Goal: Task Accomplishment & Management: Manage account settings

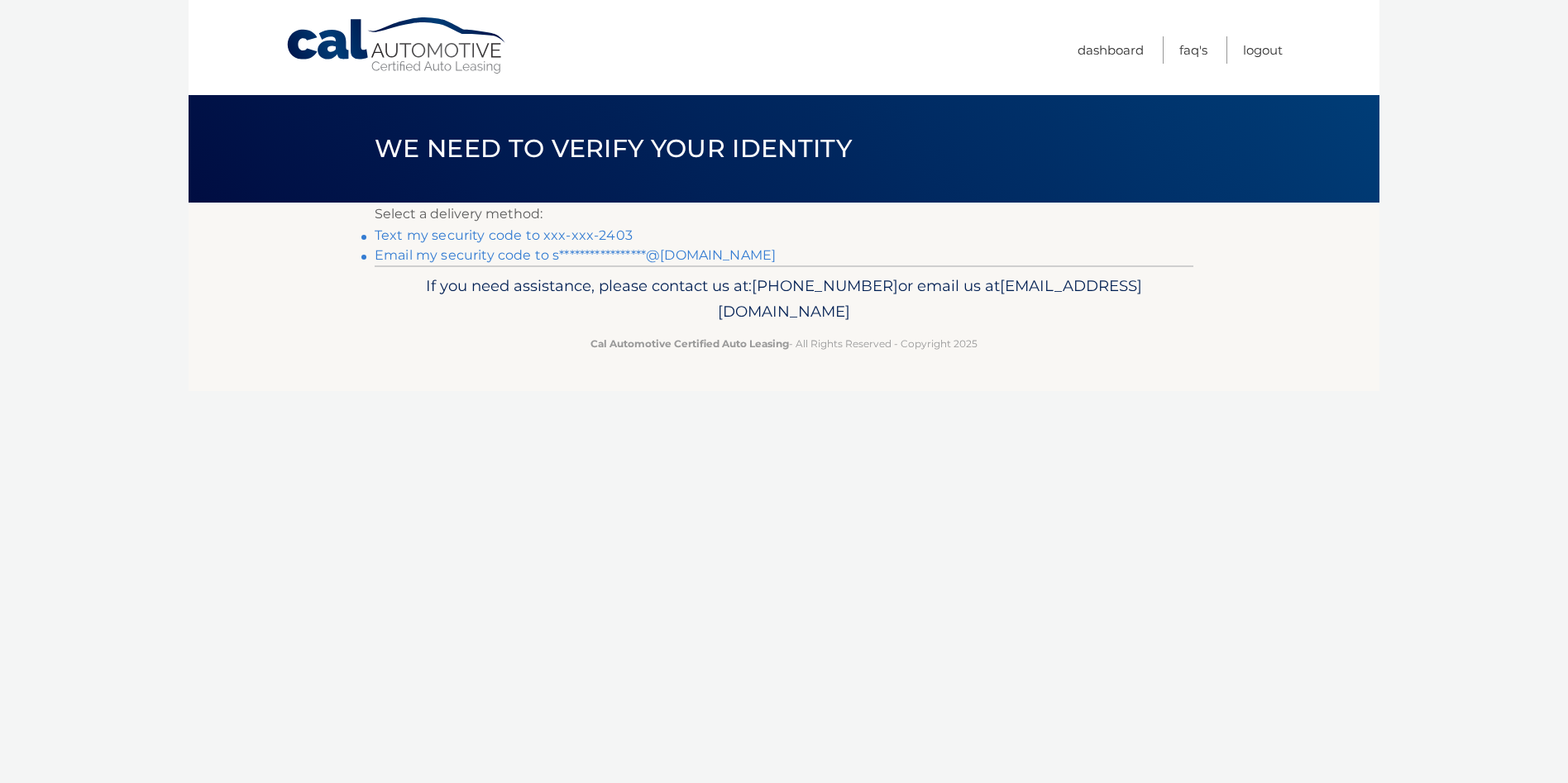
click at [589, 228] on link "Text my security code to xxx-xxx-2403" at bounding box center [503, 235] width 258 height 16
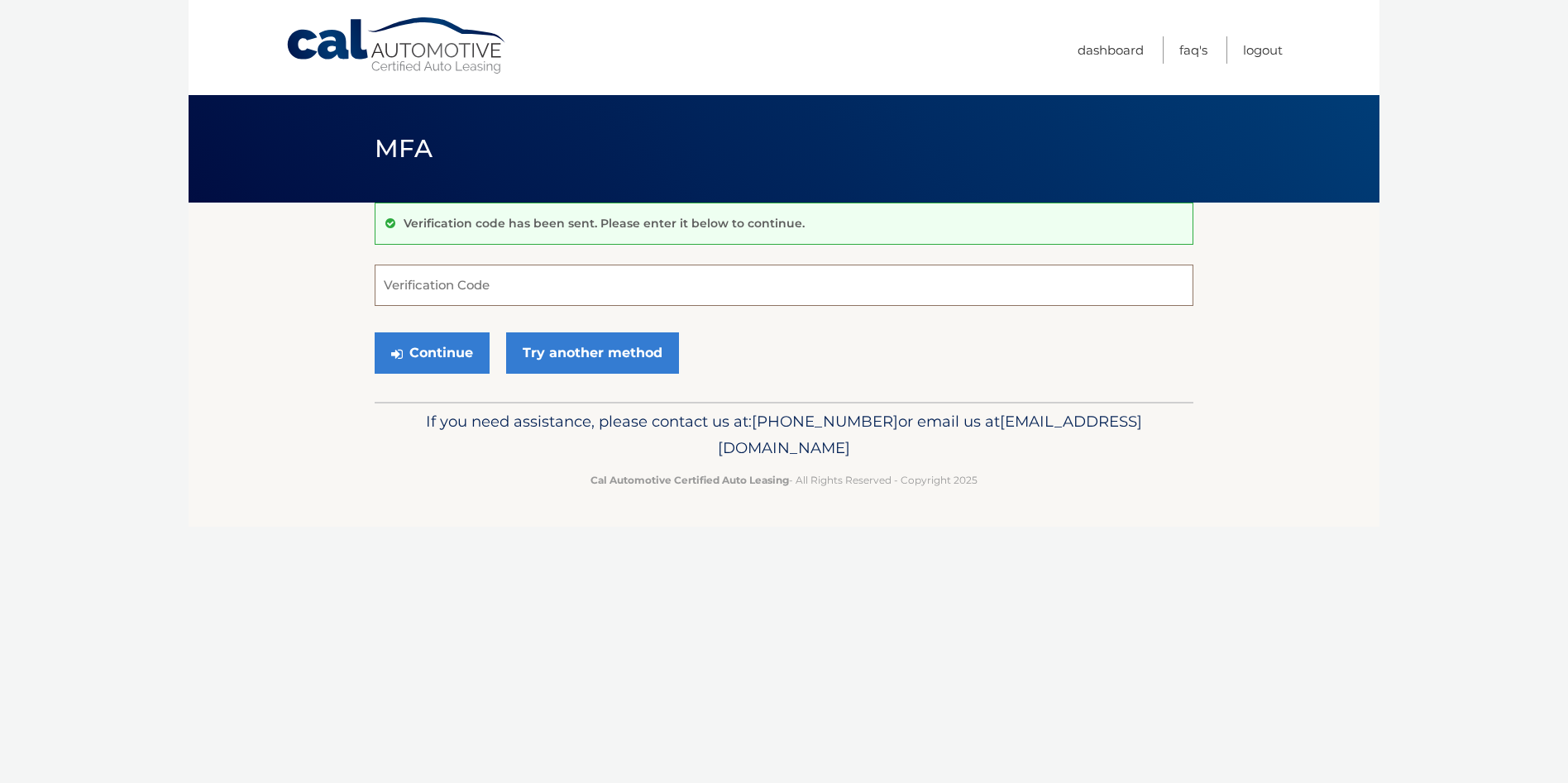
click at [529, 278] on input "Verification Code" at bounding box center [783, 285] width 818 height 41
type input "841512"
click at [454, 342] on button "Continue" at bounding box center [432, 352] width 115 height 41
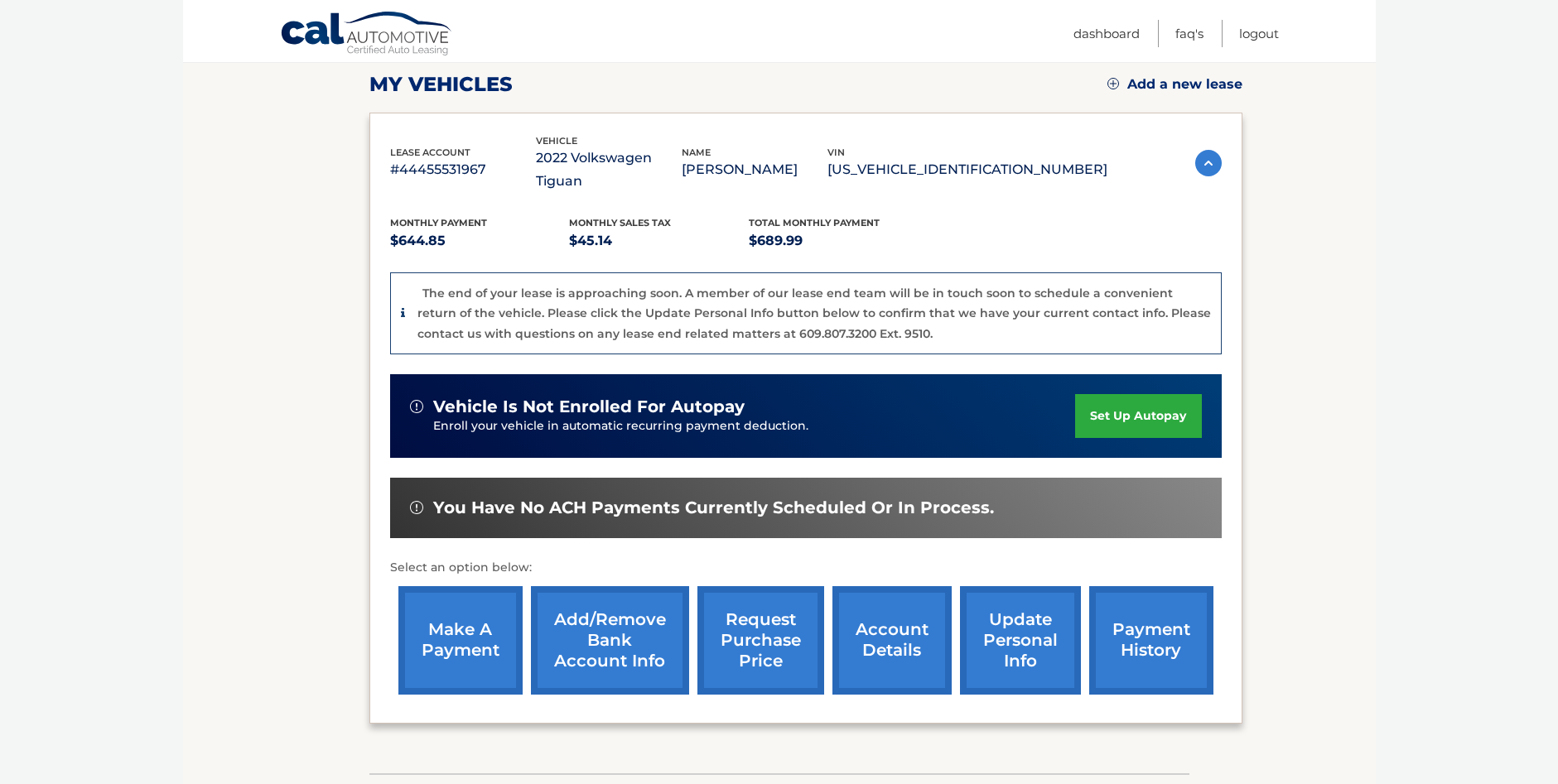
scroll to position [248, 0]
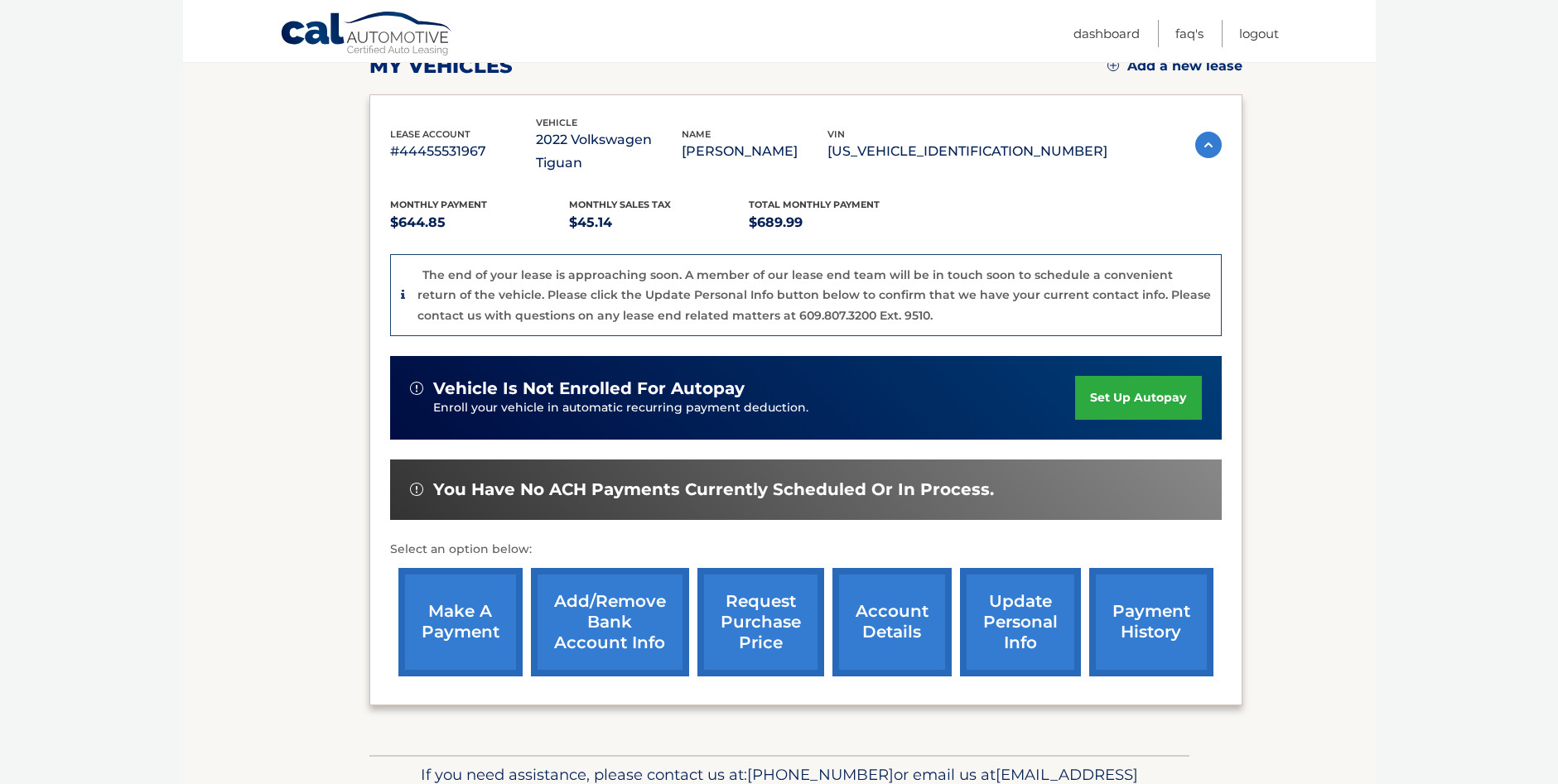
click at [462, 600] on link "make a payment" at bounding box center [460, 622] width 124 height 109
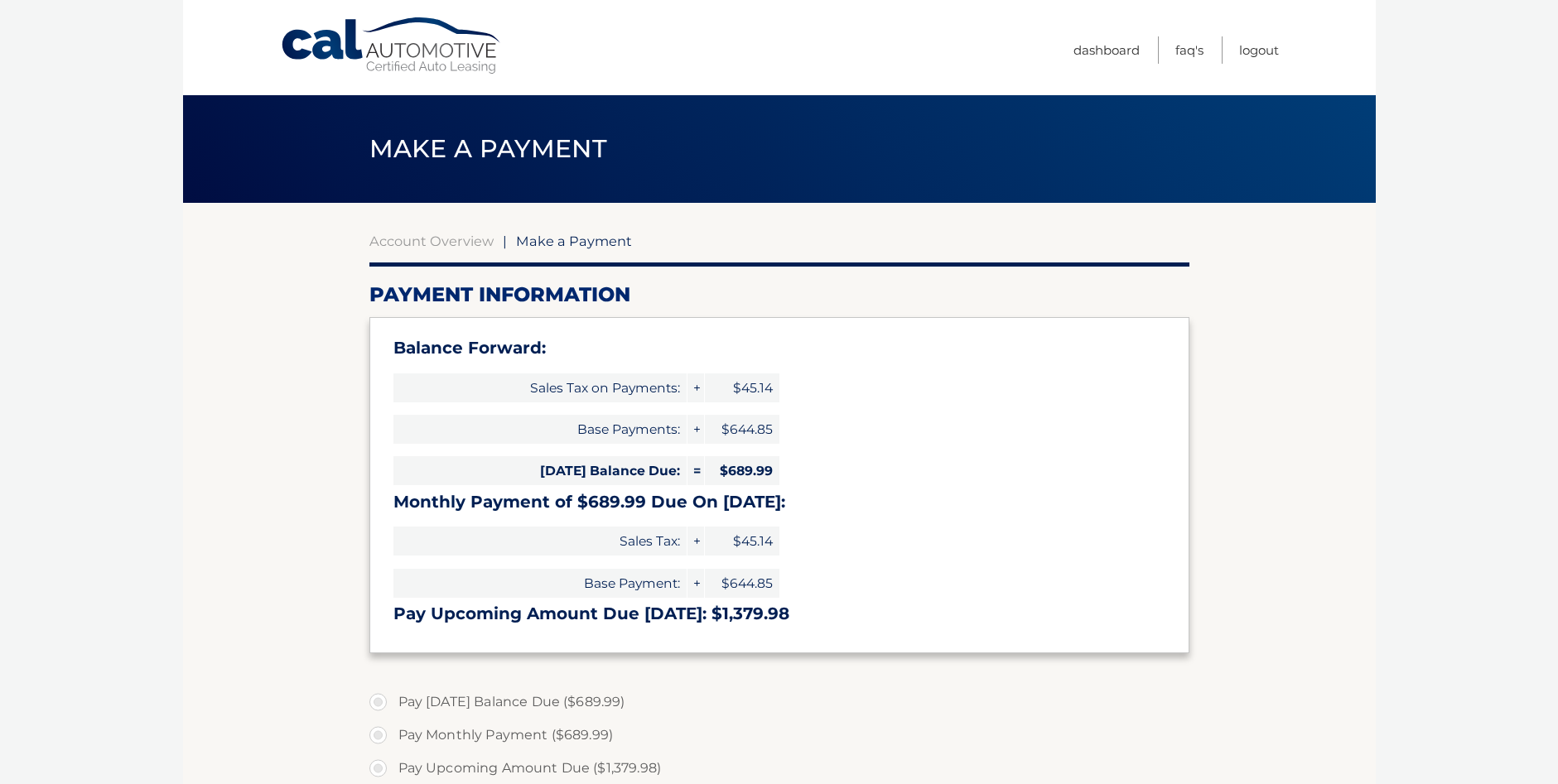
select select "MDhhNTRhNTktMWY1NS00NDcwLTlmYWEtZDFlMjUxNzk2M2Rl"
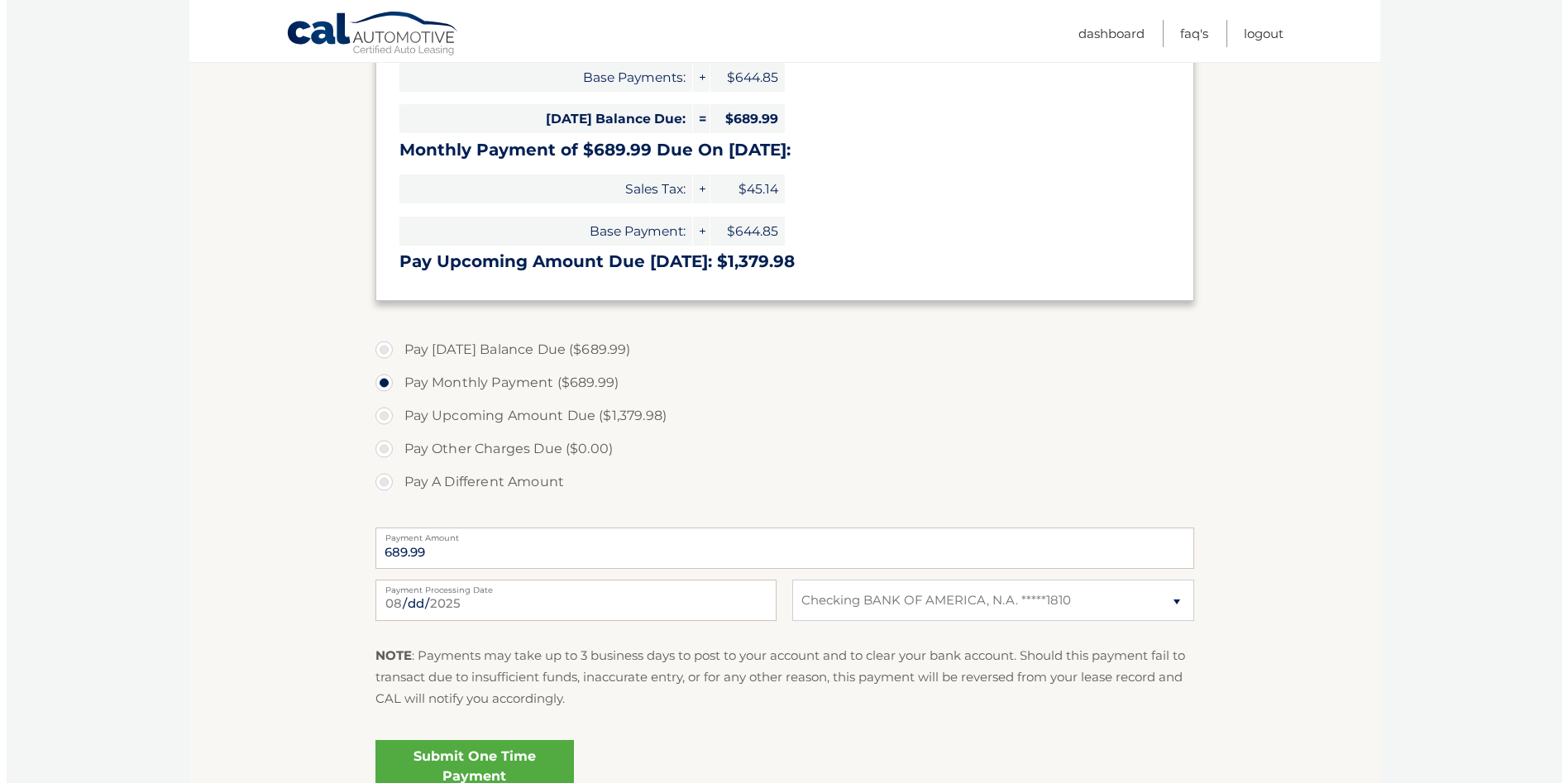
scroll to position [414, 0]
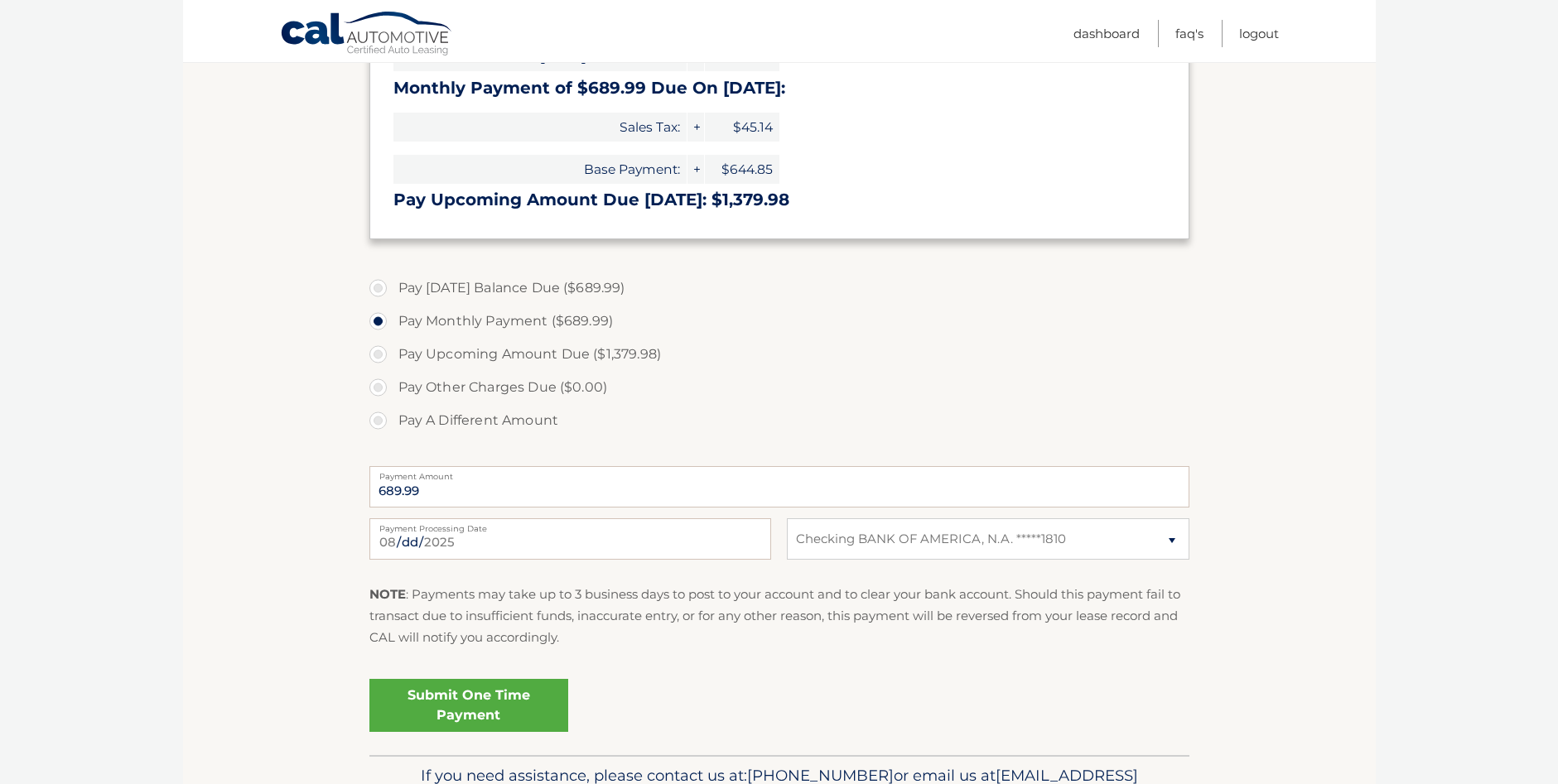
click at [527, 693] on link "Submit One Time Payment" at bounding box center [469, 705] width 199 height 53
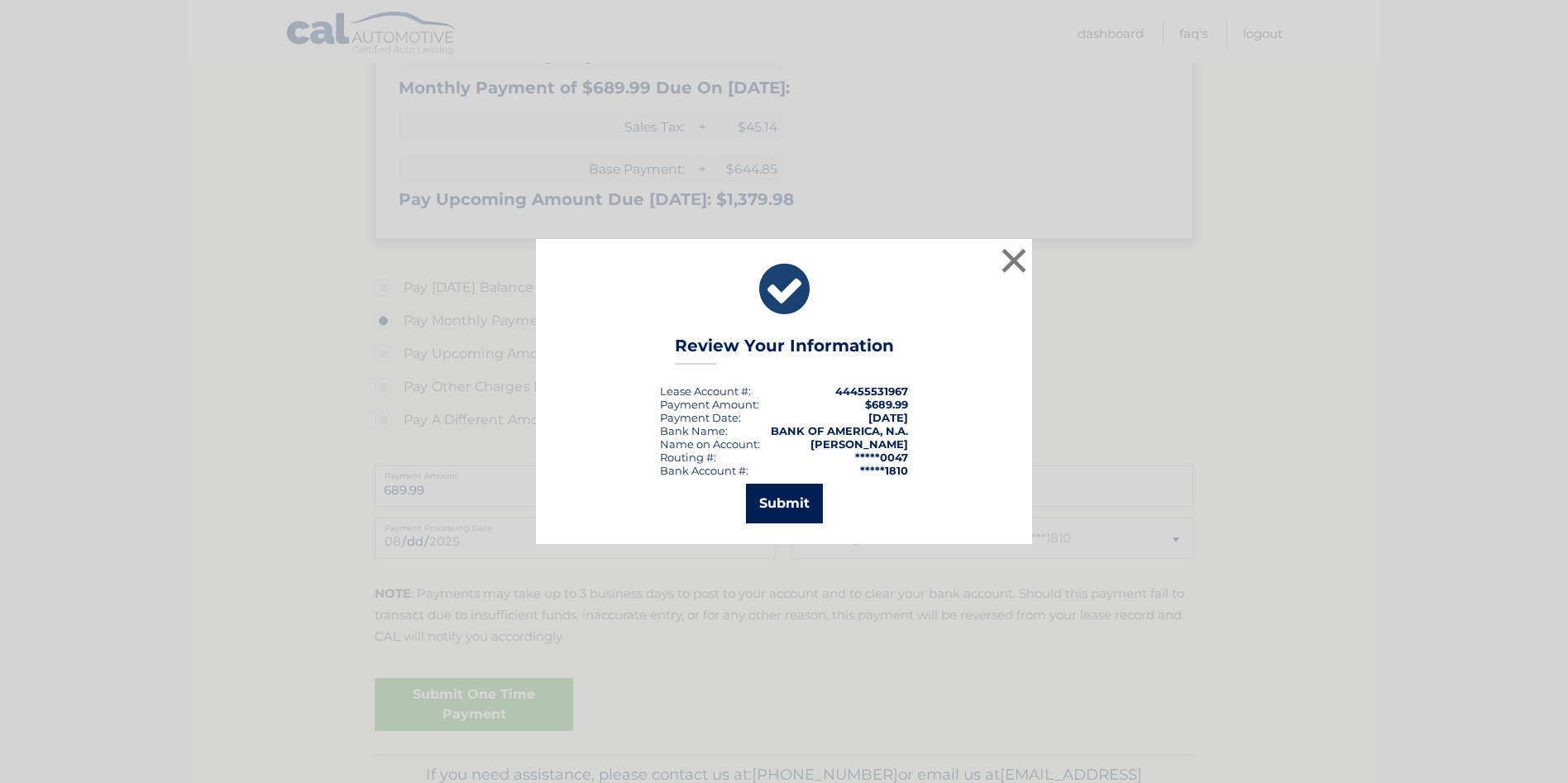
click at [804, 501] on button "Submit" at bounding box center [784, 503] width 77 height 40
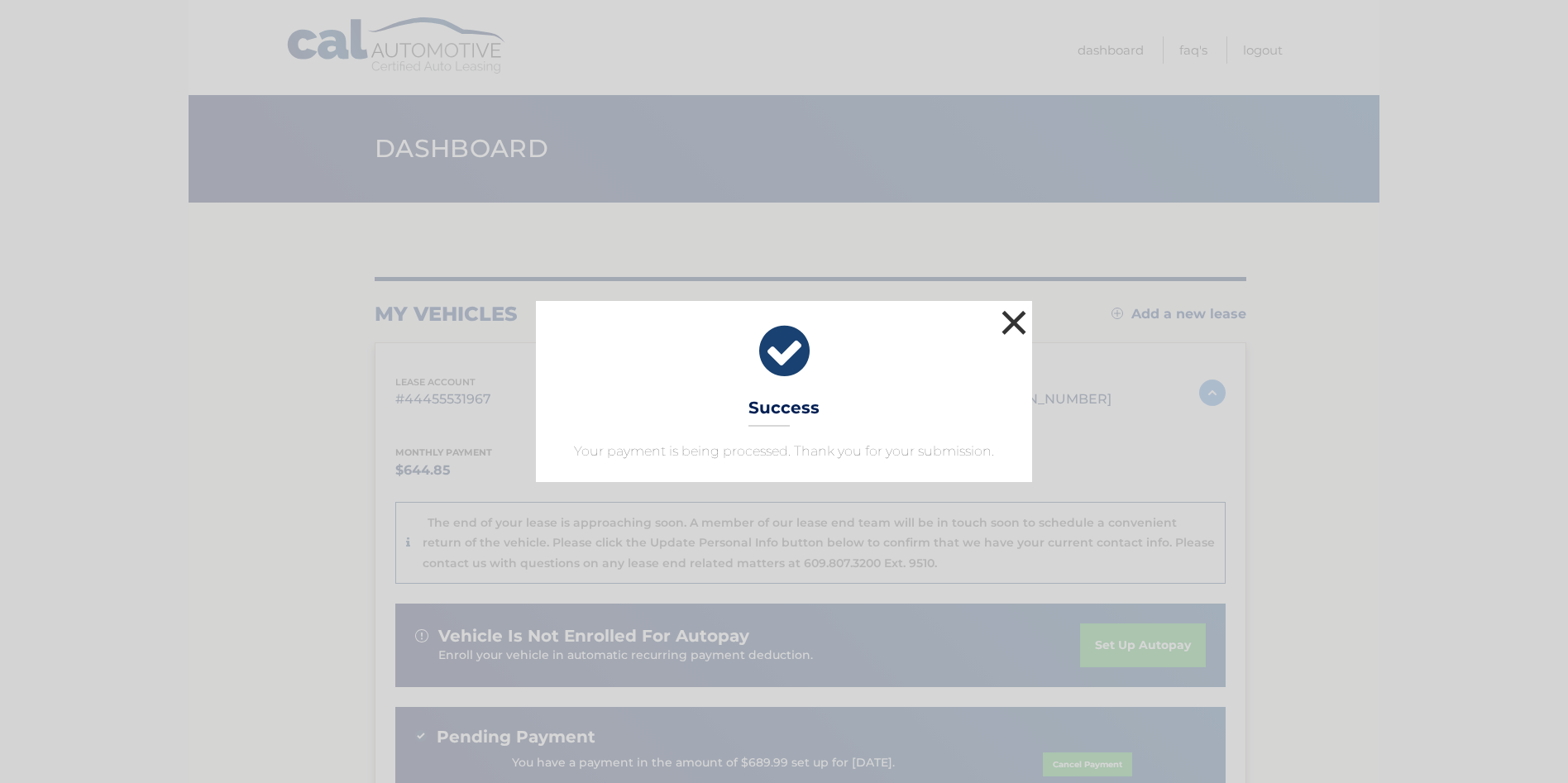
click at [1013, 320] on button "×" at bounding box center [1014, 322] width 33 height 33
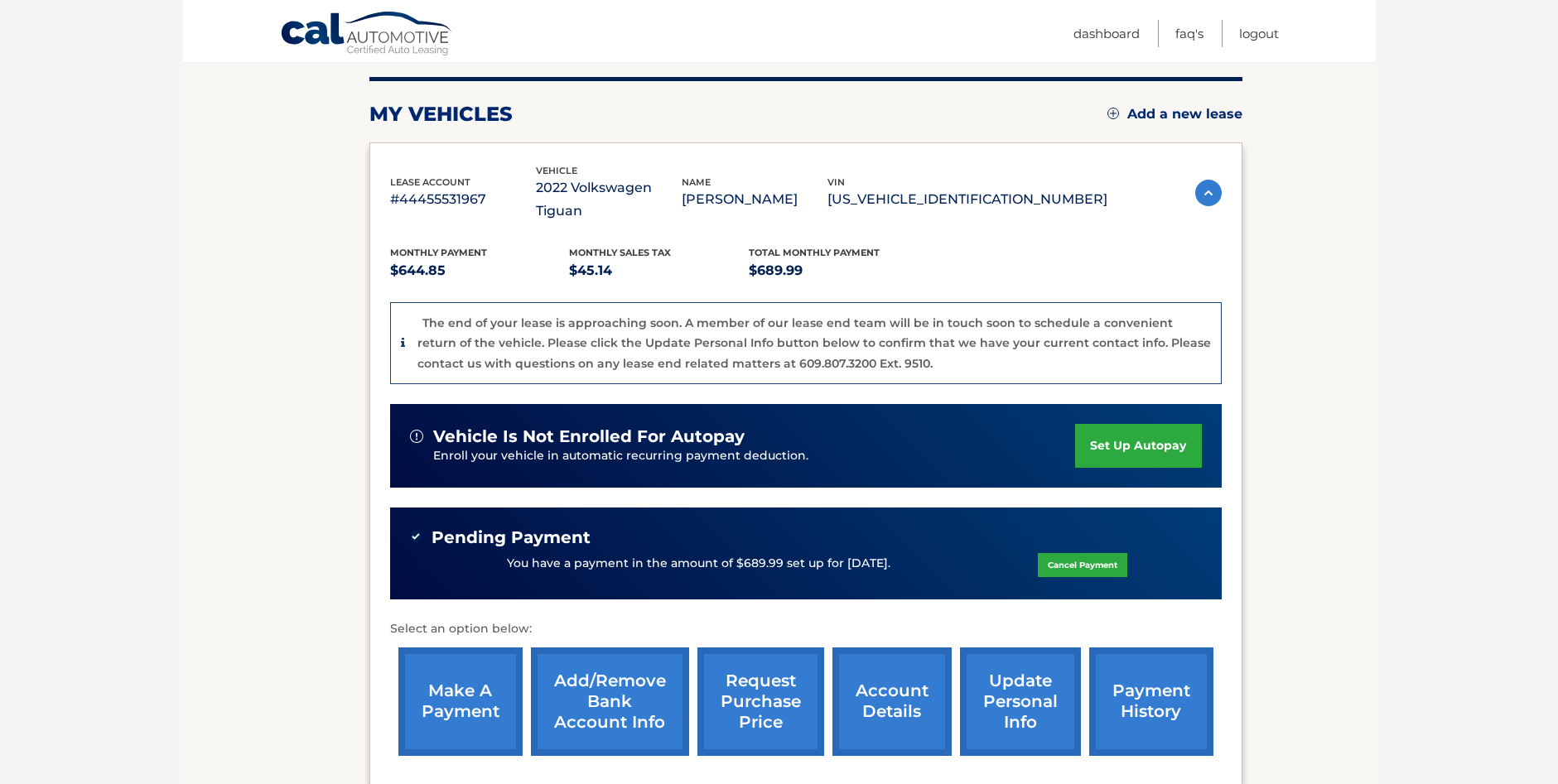
scroll to position [271, 0]
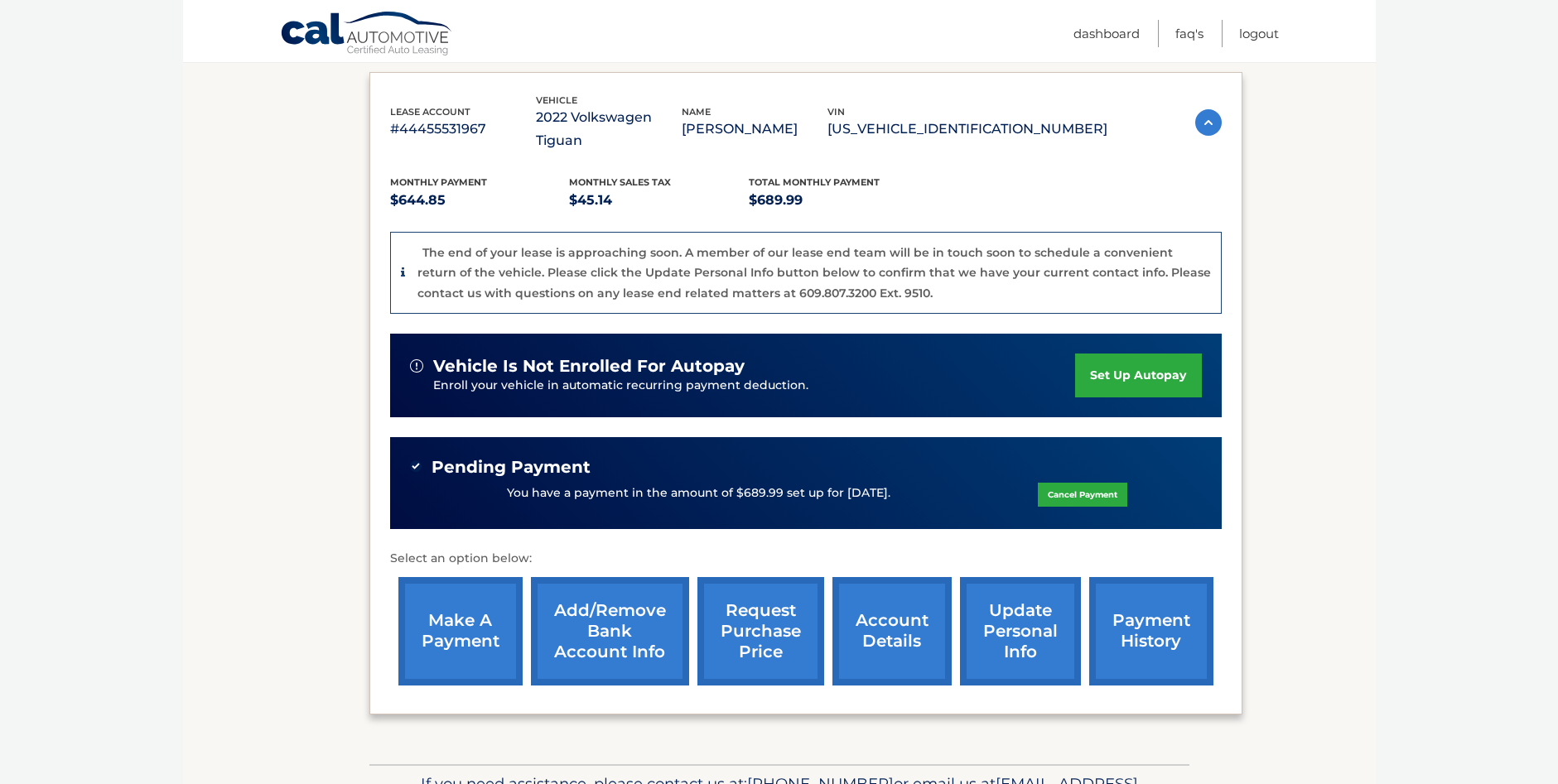
click at [883, 612] on link "account details" at bounding box center [892, 631] width 120 height 109
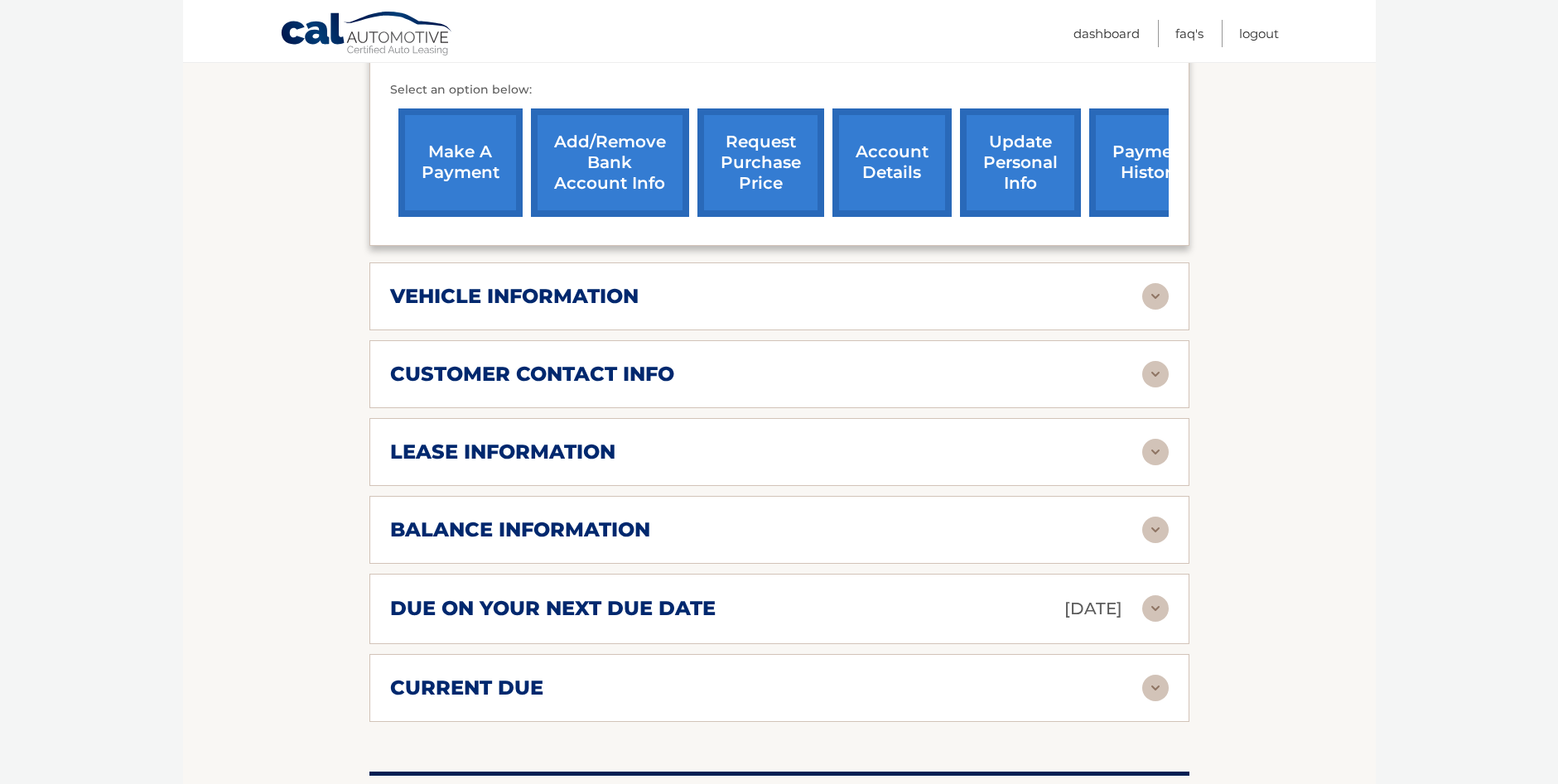
scroll to position [663, 0]
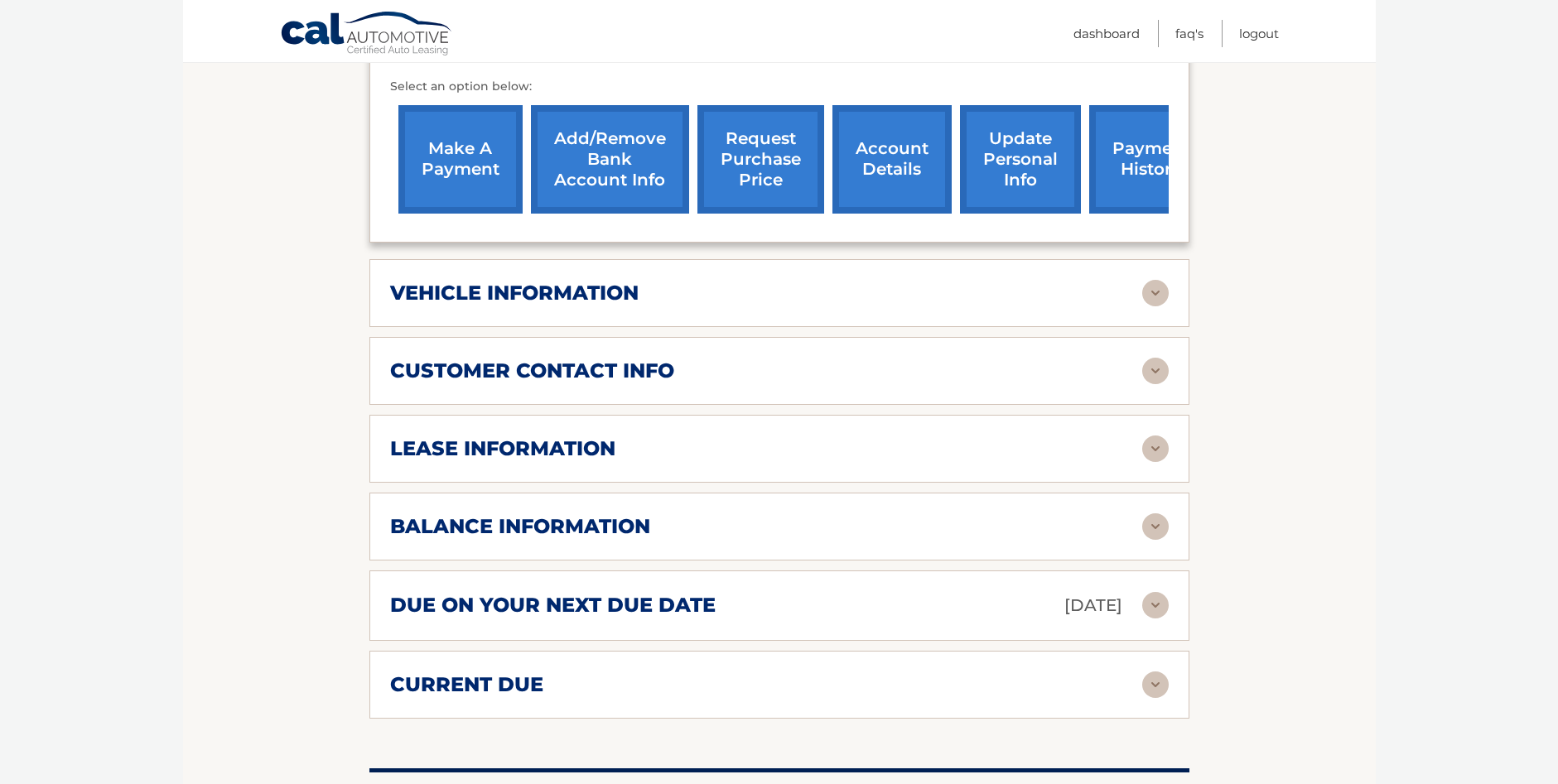
click at [1154, 600] on img at bounding box center [1155, 605] width 26 height 26
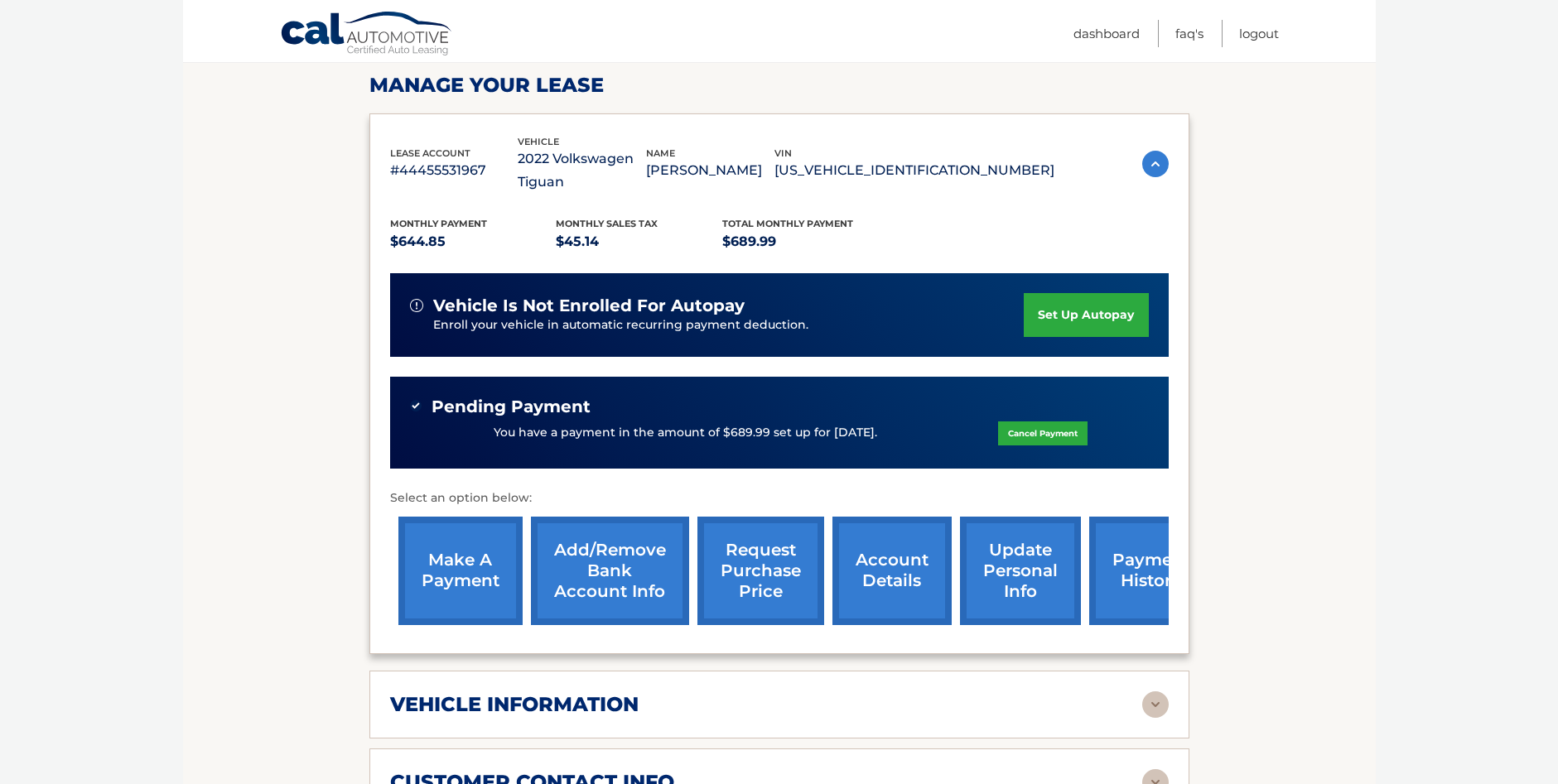
scroll to position [246, 0]
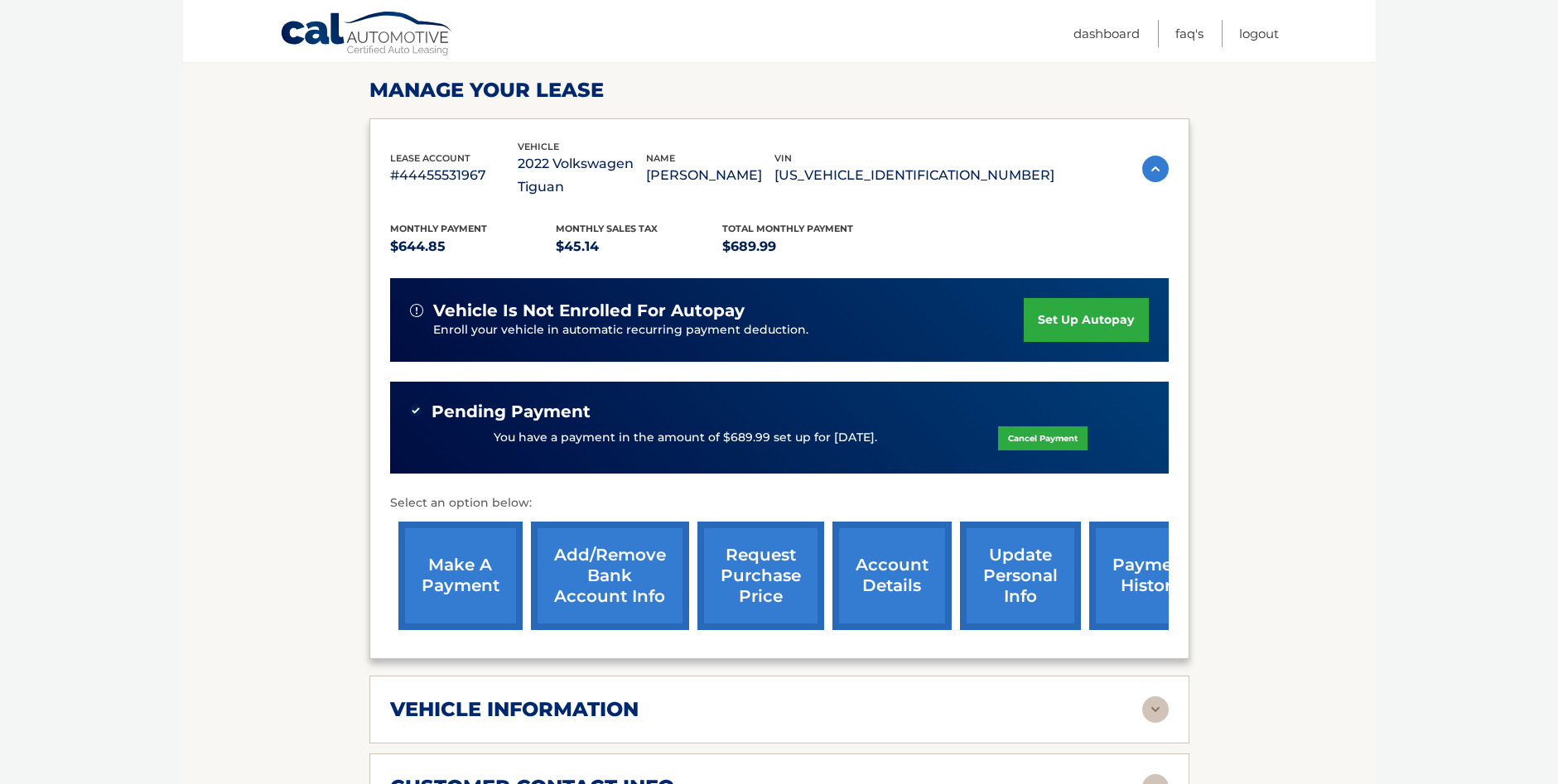
click at [787, 565] on link "request purchase price" at bounding box center [760, 575] width 126 height 109
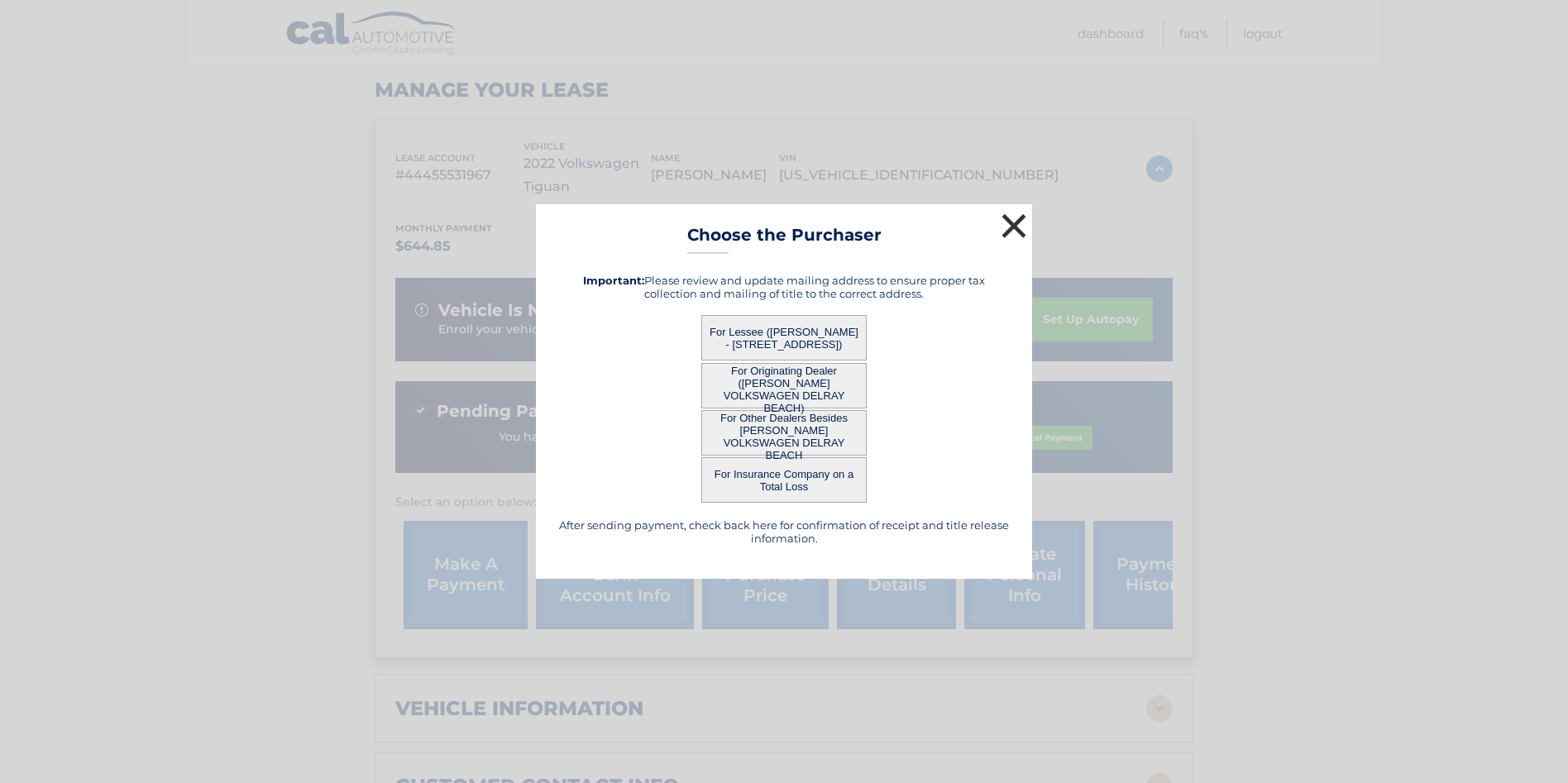
click at [1014, 218] on button "×" at bounding box center [1014, 225] width 33 height 33
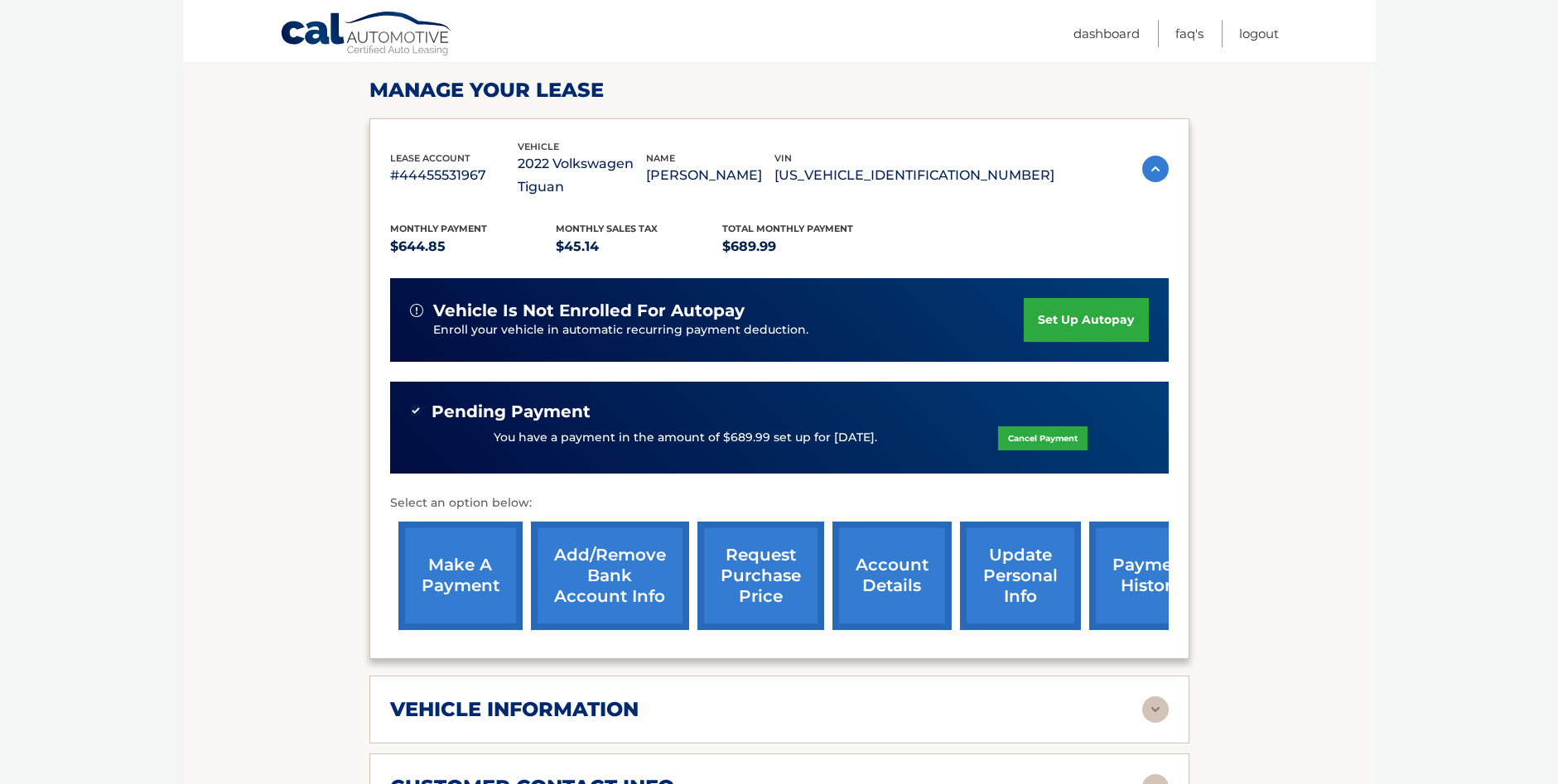
click at [907, 579] on link "account details" at bounding box center [892, 575] width 120 height 109
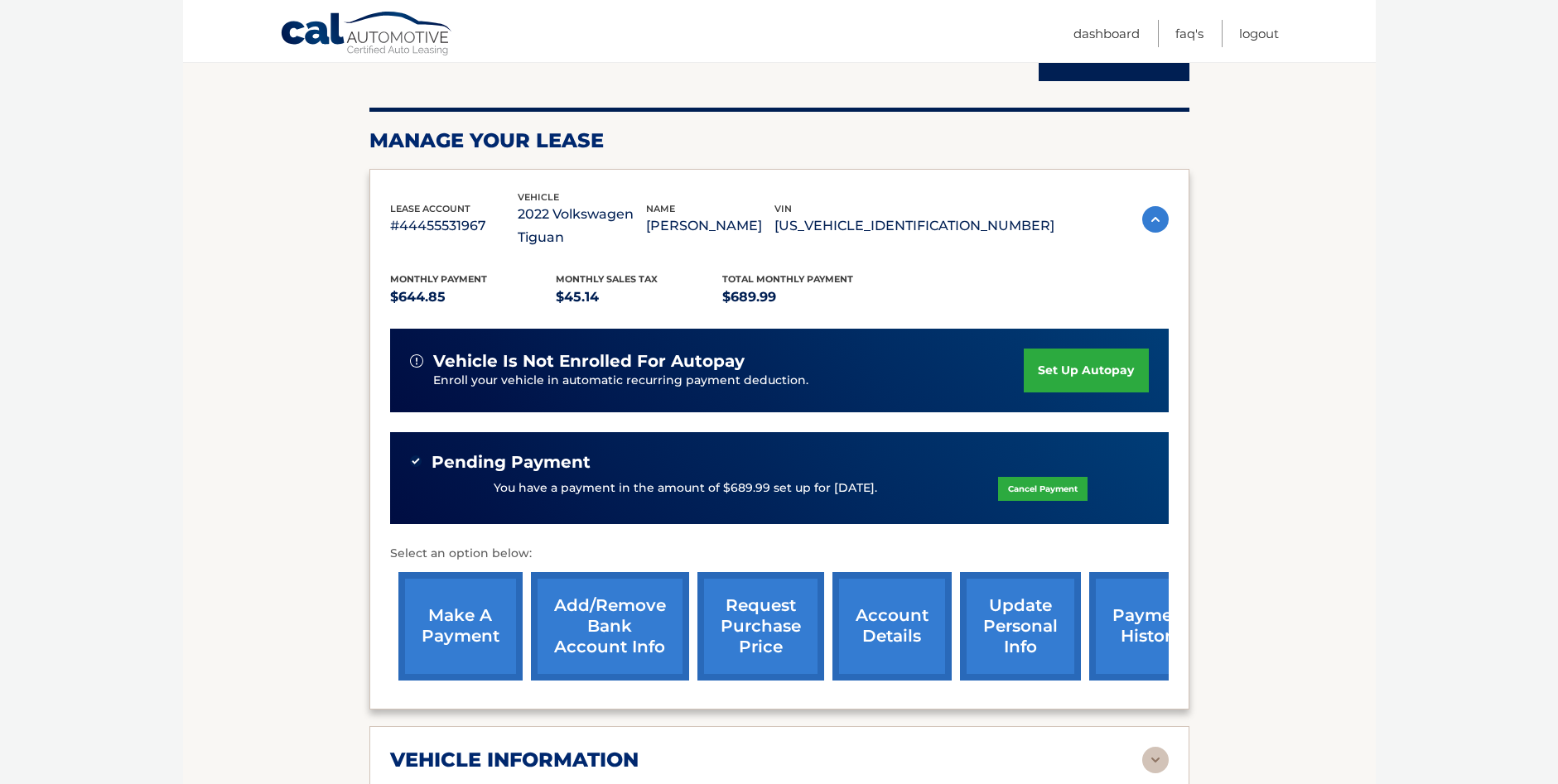
scroll to position [248, 0]
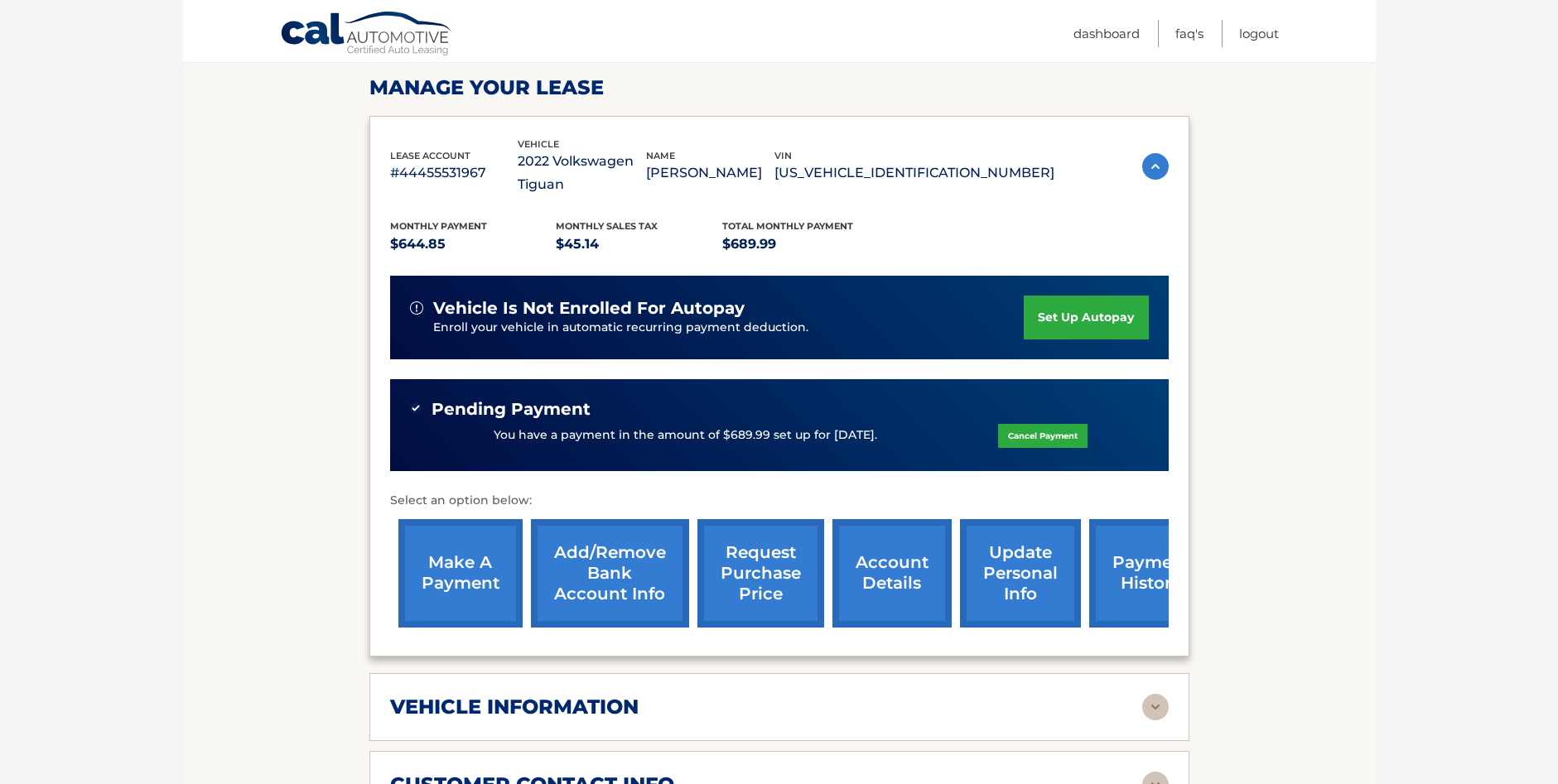
click at [1142, 579] on link "payment history" at bounding box center [1150, 573] width 124 height 109
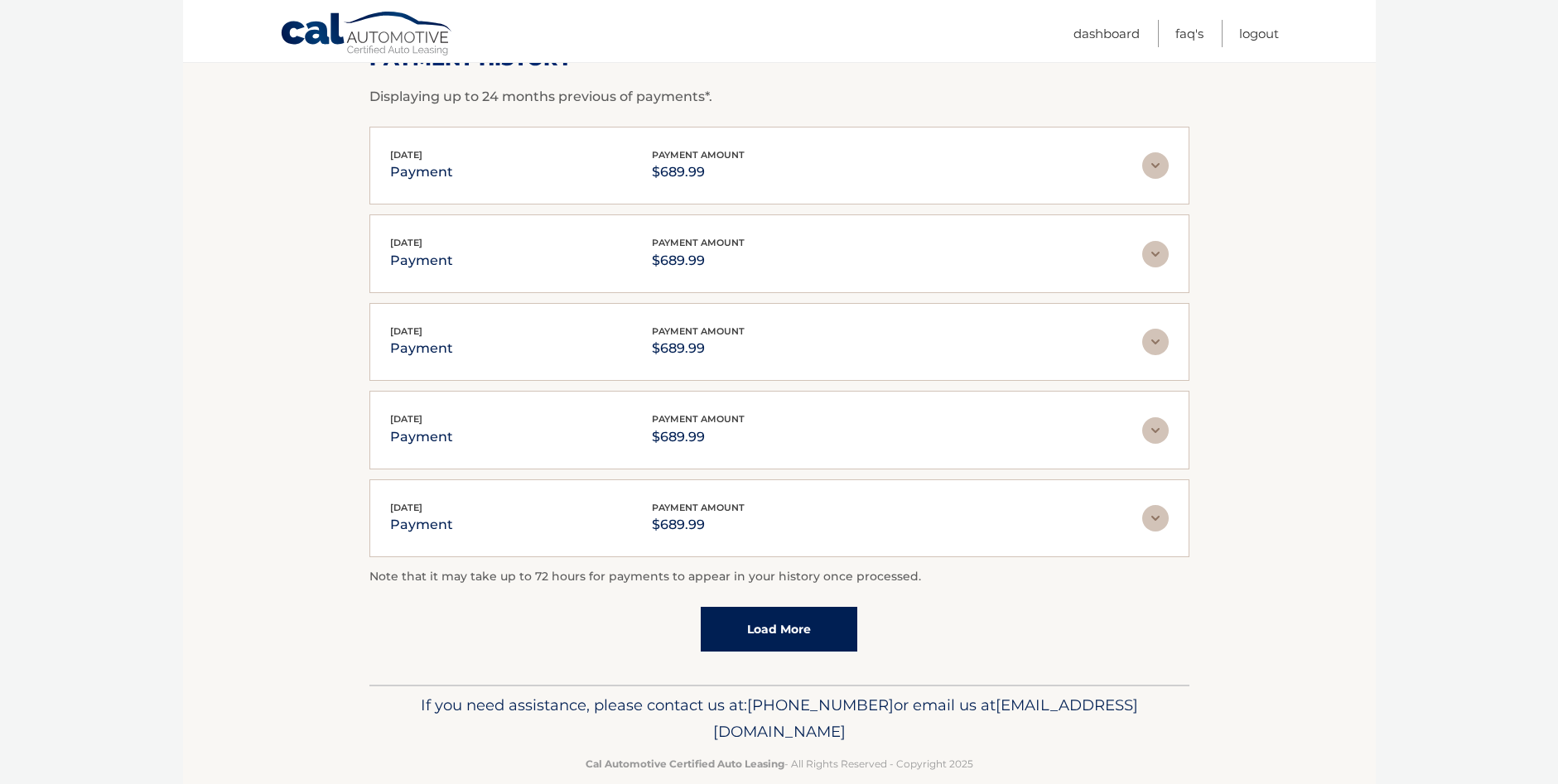
scroll to position [304, 0]
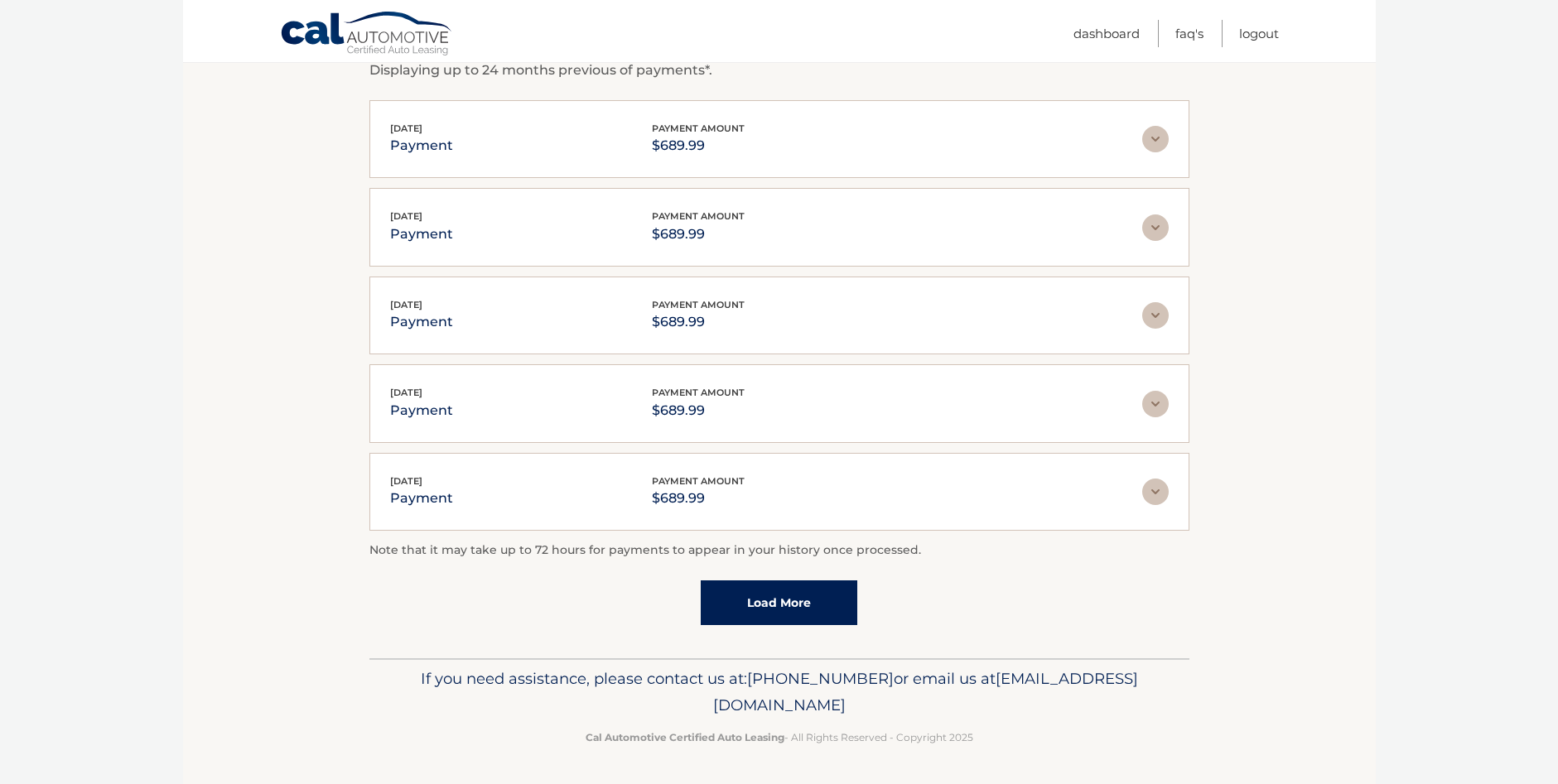
click at [795, 602] on link "Load More" at bounding box center [779, 602] width 157 height 45
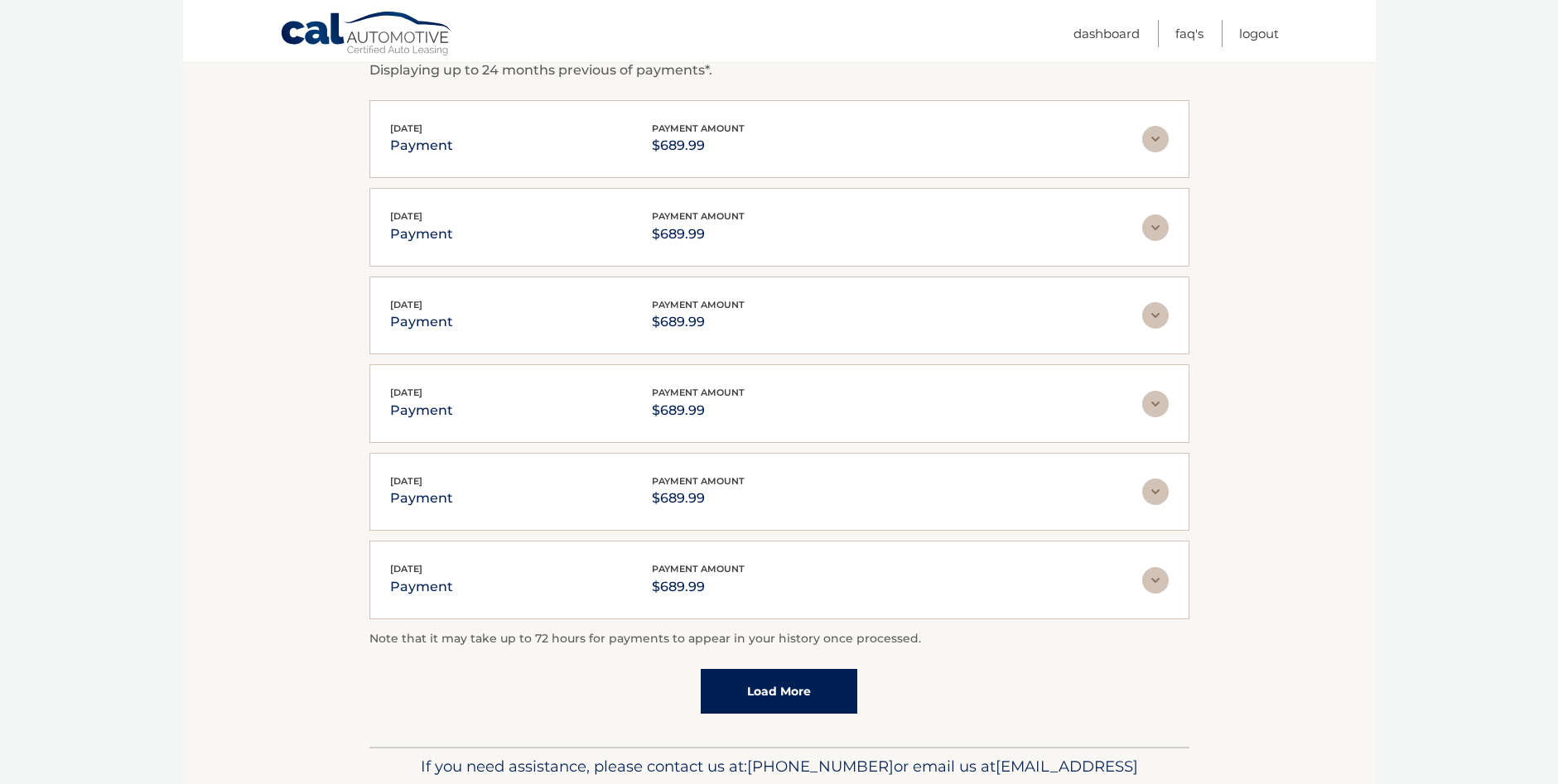
click at [774, 694] on link "Load More" at bounding box center [779, 691] width 157 height 45
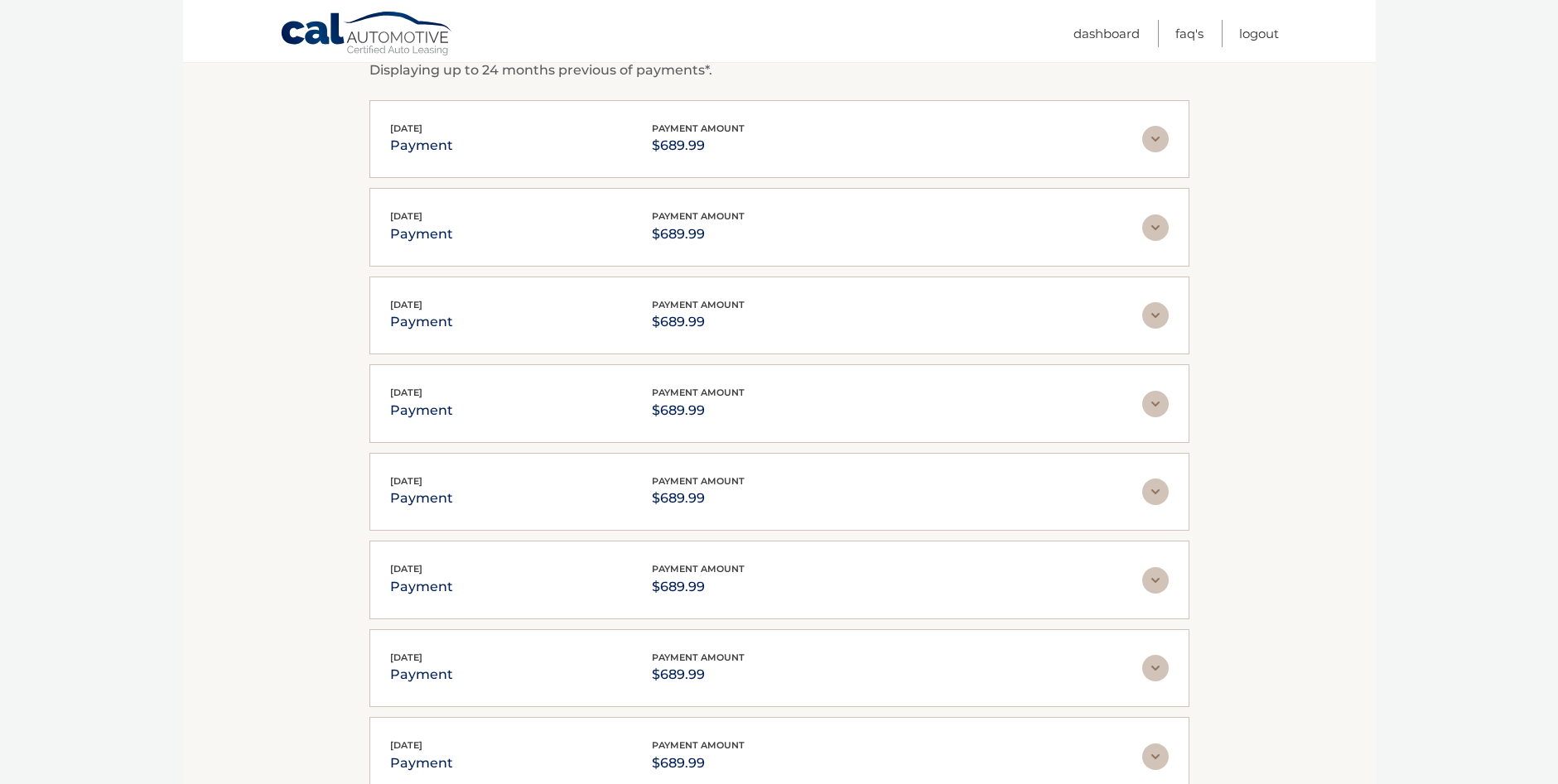
click at [1152, 137] on img at bounding box center [1155, 138] width 26 height 26
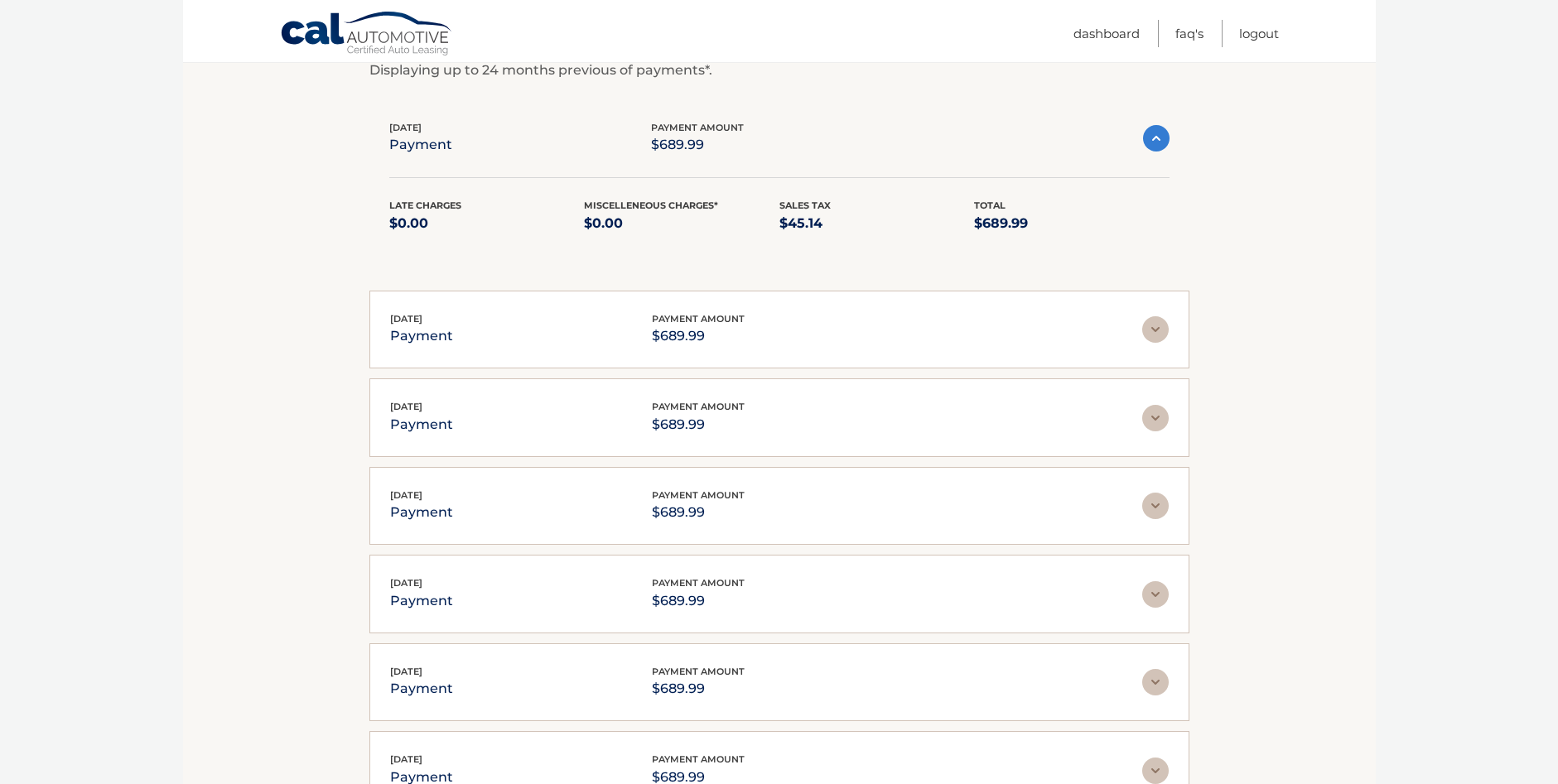
click at [1241, 236] on section "Account Details | #44455531967 Back to Dashboard Payment History Displaying up …" at bounding box center [779, 595] width 1193 height 1391
click at [1260, 31] on link "Logout" at bounding box center [1258, 34] width 40 height 27
